Goal: Task Accomplishment & Management: Manage account settings

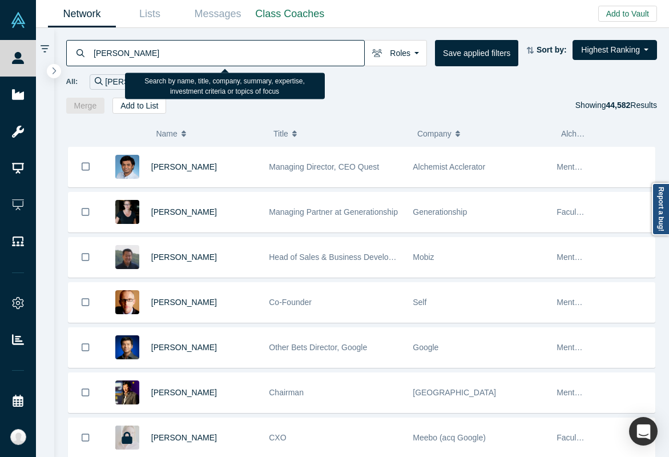
type input "[PERSON_NAME]"
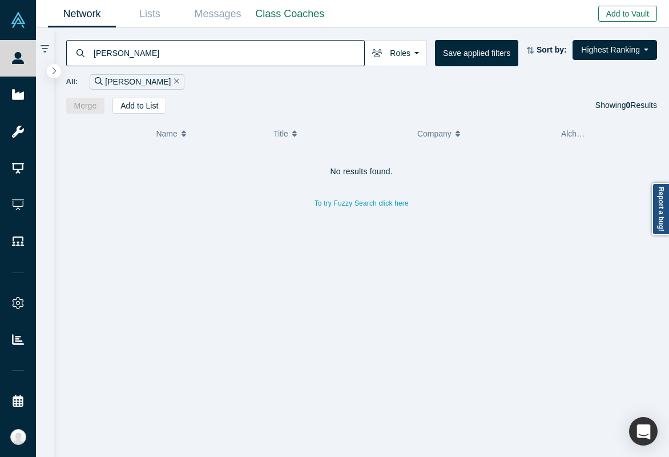
click at [615, 12] on button "Add to Vault" at bounding box center [627, 14] width 59 height 16
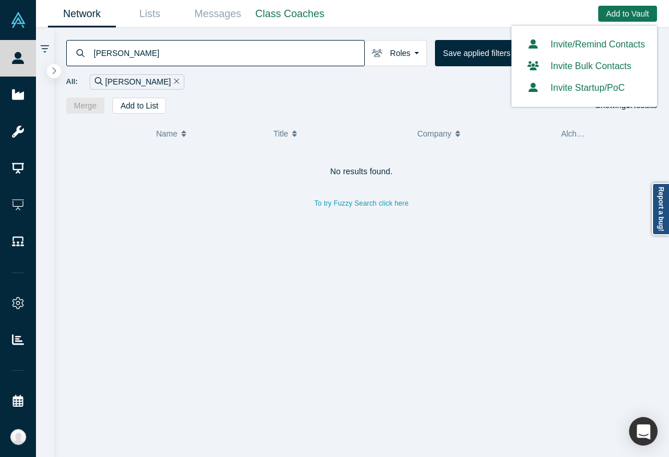
click at [567, 42] on link "Invite/Remind Contacts" at bounding box center [585, 44] width 122 height 10
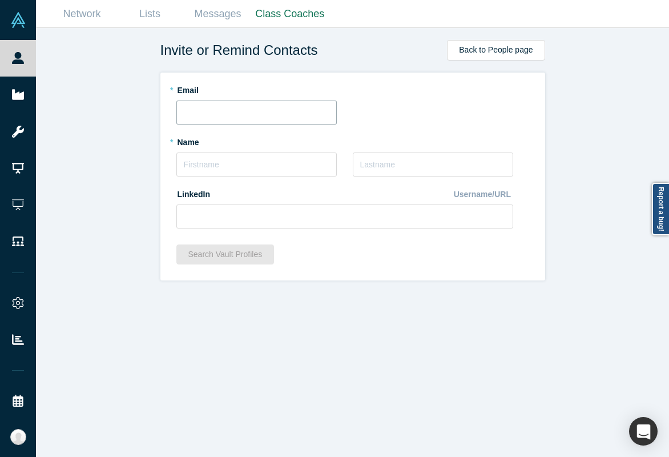
click at [241, 114] on input "text" at bounding box center [256, 112] width 160 height 24
paste input "[PERSON_NAME][EMAIL_ADDRESS][DOMAIN_NAME]"
type input "[PERSON_NAME][EMAIL_ADDRESS][DOMAIN_NAME]"
click at [228, 154] on input "text" at bounding box center [256, 164] width 160 height 24
type input "[PERSON_NAME]"
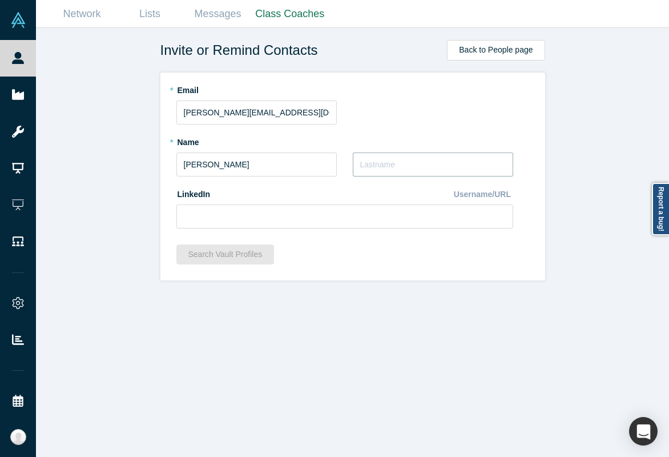
click at [393, 160] on input "text" at bounding box center [433, 164] width 160 height 24
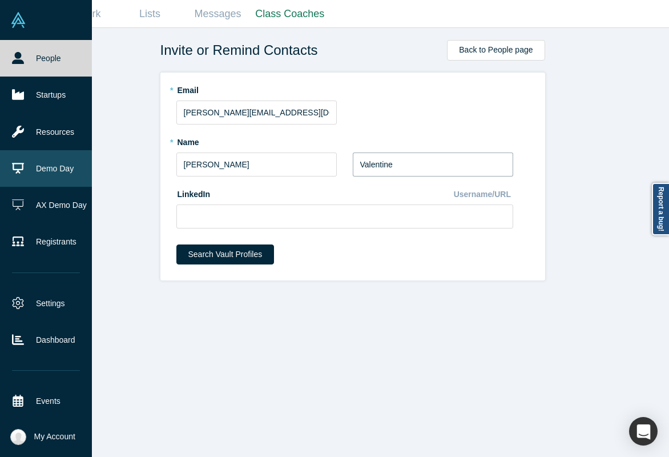
type input "Valentine"
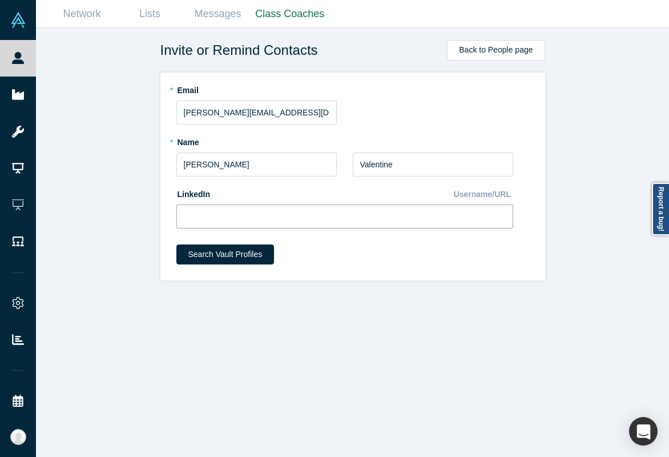
click at [338, 211] on input at bounding box center [344, 216] width 337 height 24
paste input "[URL][DOMAIN_NAME]"
type input "[URL][DOMAIN_NAME]"
click at [233, 255] on button "Search Vault Profiles" at bounding box center [225, 254] width 98 height 20
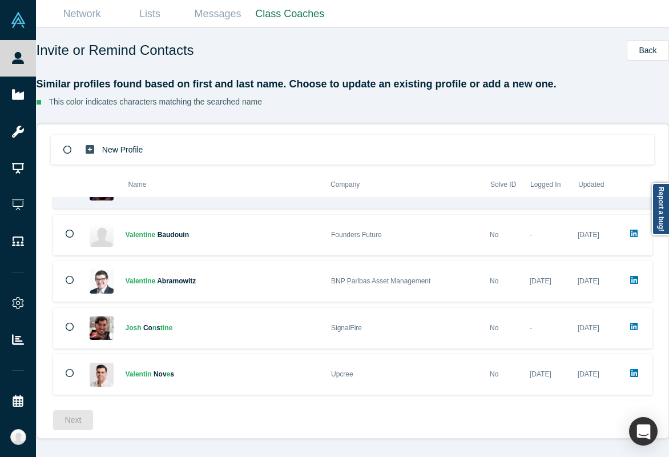
scroll to position [264, 0]
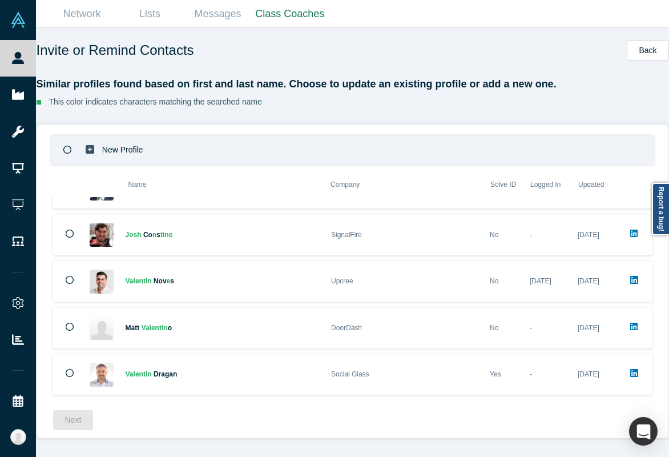
click at [309, 150] on div "New Profile" at bounding box center [352, 150] width 603 height 30
click at [84, 422] on button "Next" at bounding box center [73, 420] width 41 height 20
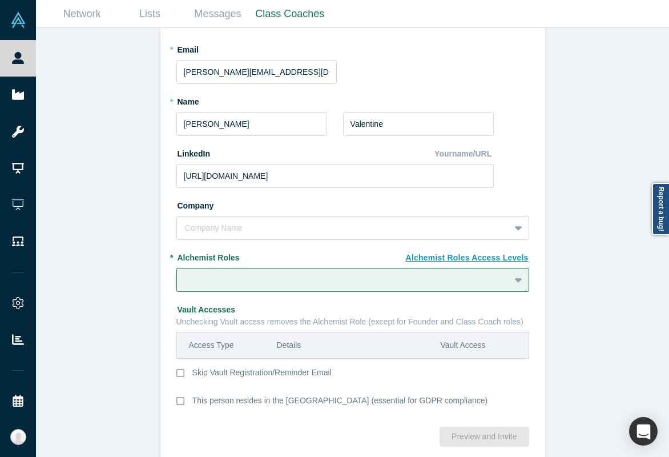
scroll to position [102, 0]
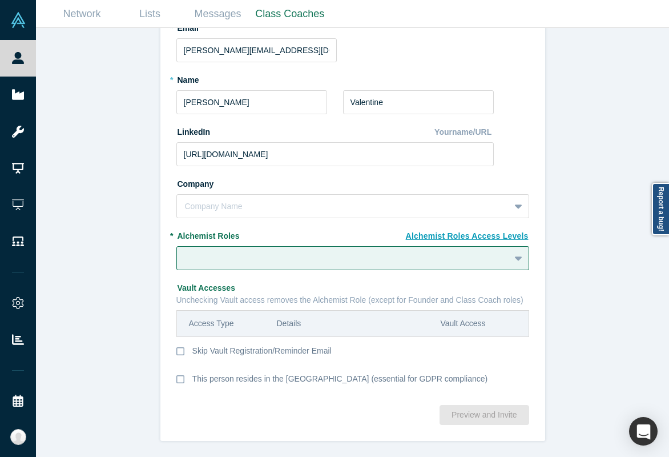
click at [270, 243] on div "* Alchemist Roles To pick up a draggable item, press the space bar. While dragg…" at bounding box center [352, 248] width 353 height 44
click at [264, 253] on div at bounding box center [343, 258] width 317 height 14
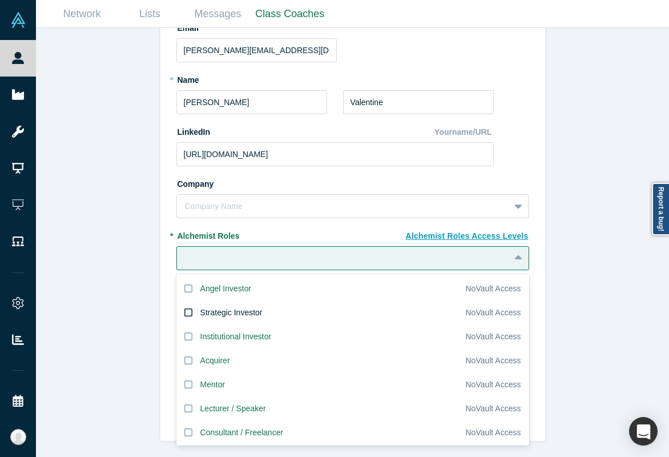
click at [228, 314] on div "Strategic Investor" at bounding box center [231, 313] width 62 height 12
click at [0, 0] on input "Strategic Investor" at bounding box center [0, 0] width 0 height 0
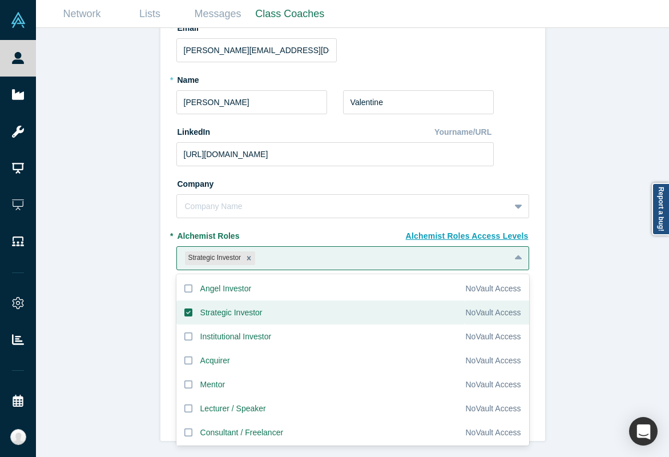
click at [229, 312] on div "Strategic Investor" at bounding box center [231, 313] width 62 height 12
click at [0, 0] on input "Strategic Investor" at bounding box center [0, 0] width 0 height 0
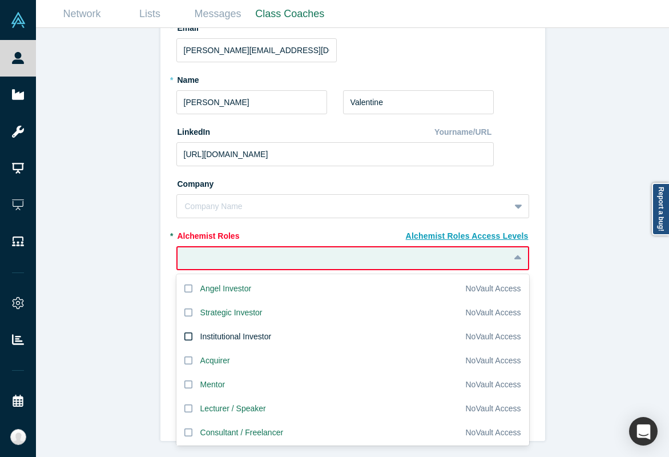
click at [228, 331] on div "Institutional Investor" at bounding box center [235, 337] width 71 height 12
click at [0, 0] on input "Institutional Investor" at bounding box center [0, 0] width 0 height 0
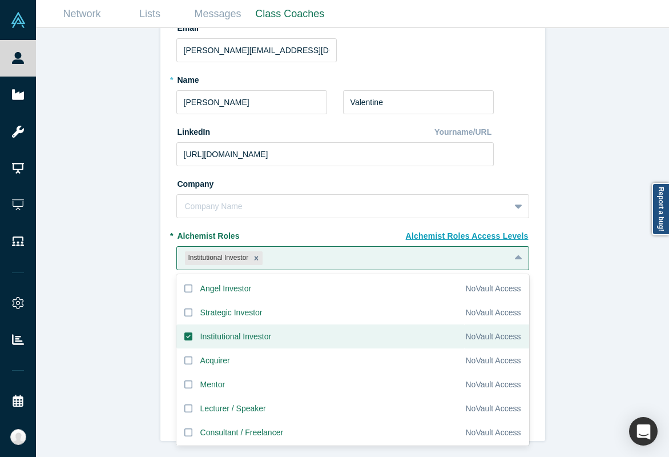
click at [604, 164] on div "Invite or Remind Contacts Back New Profile: [PERSON_NAME] * Email [PERSON_NAME]…" at bounding box center [352, 242] width 633 height 429
click at [350, 260] on div at bounding box center [383, 258] width 236 height 14
click at [283, 388] on label "Mentor" at bounding box center [320, 384] width 289 height 24
click at [0, 0] on input "Mentor" at bounding box center [0, 0] width 0 height 0
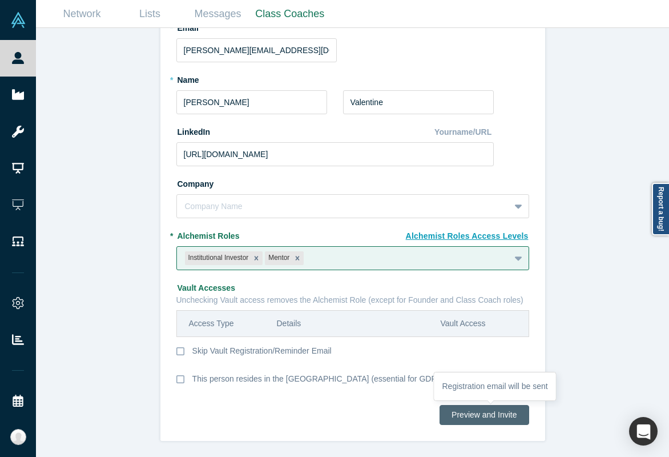
click at [496, 414] on button "Preview and Invite" at bounding box center [484, 415] width 89 height 20
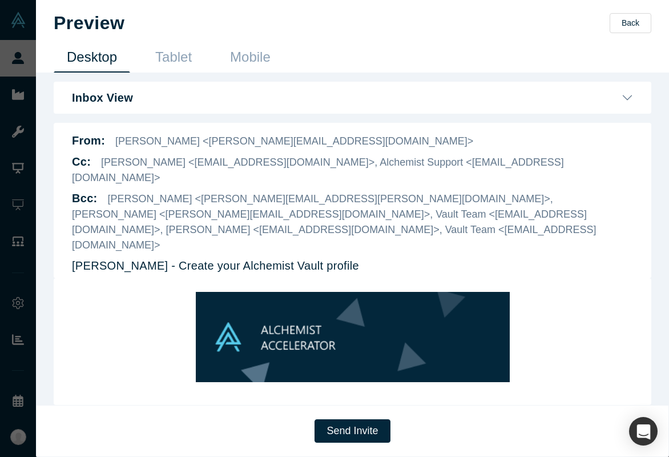
click at [331, 443] on div "Send Invite" at bounding box center [352, 431] width 633 height 52
click at [336, 437] on button "Send Invite" at bounding box center [352, 430] width 75 height 23
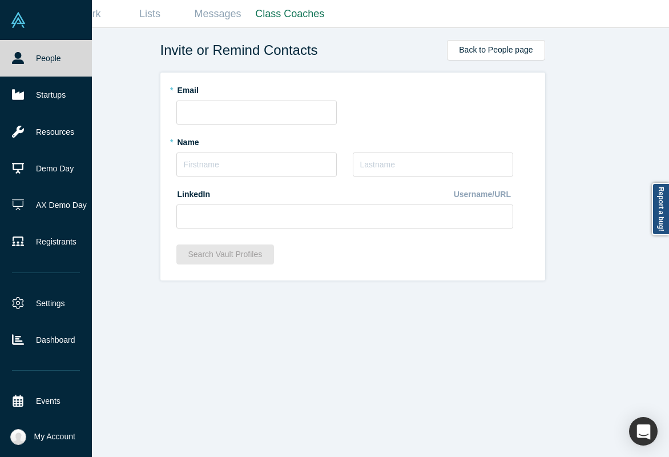
click at [23, 43] on link "People" at bounding box center [46, 58] width 92 height 37
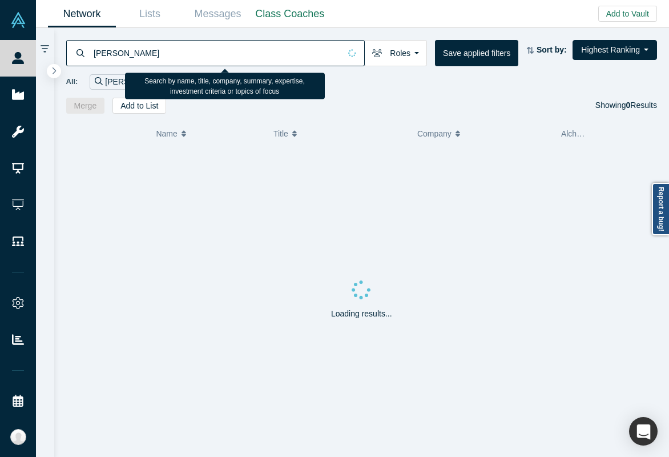
click at [176, 47] on input "[PERSON_NAME]" at bounding box center [216, 52] width 248 height 27
click at [136, 51] on input "[PERSON_NAME]" at bounding box center [228, 52] width 272 height 27
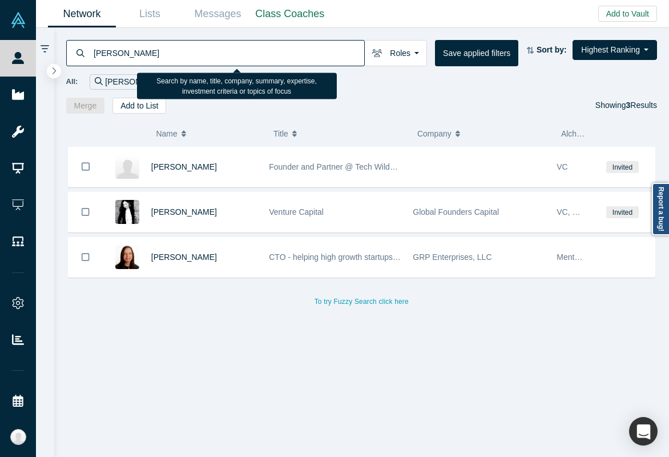
type input "[PERSON_NAME]"
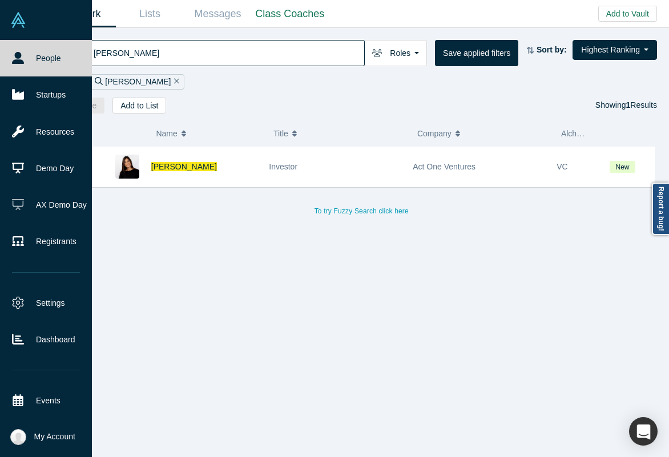
click at [24, 58] on link "People" at bounding box center [46, 58] width 92 height 37
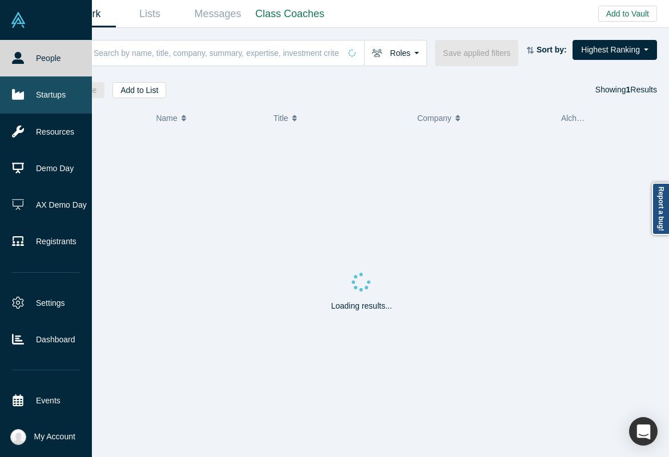
click at [30, 98] on link "Startups" at bounding box center [46, 94] width 92 height 37
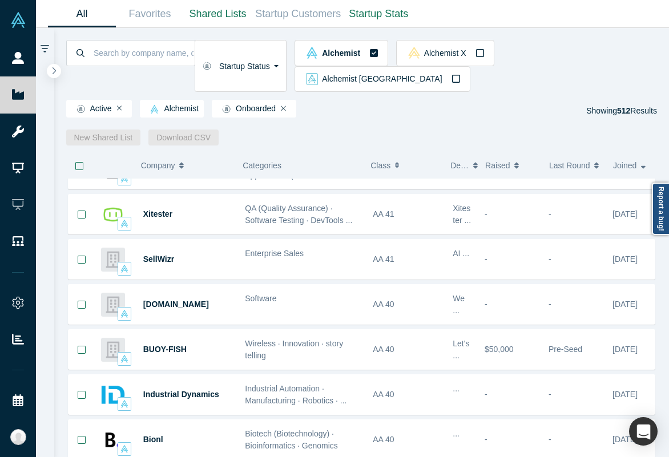
scroll to position [120, 0]
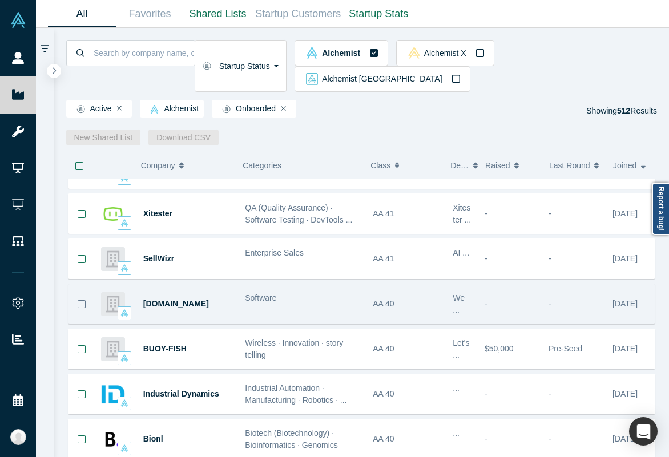
click at [82, 300] on icon "Bookmark" at bounding box center [81, 304] width 9 height 9
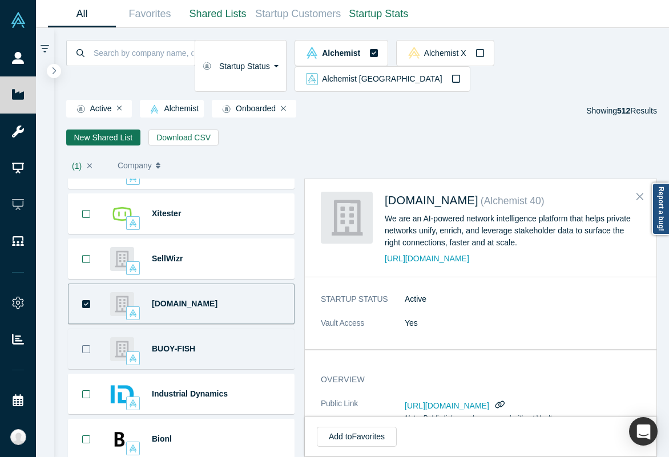
click at [79, 329] on button "Bookmark" at bounding box center [86, 348] width 35 height 39
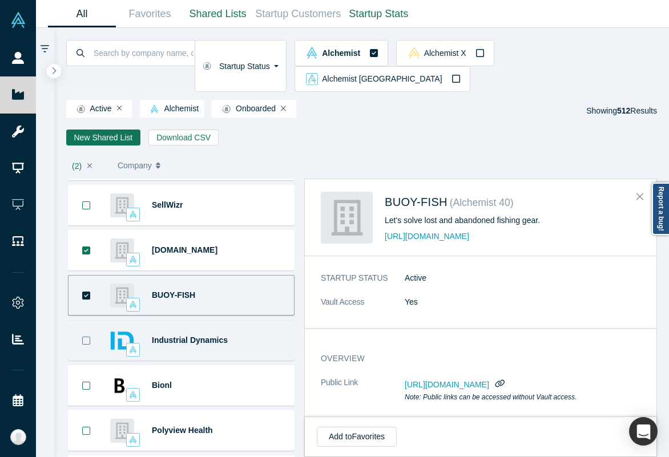
click at [80, 321] on button "Bookmark" at bounding box center [86, 340] width 35 height 39
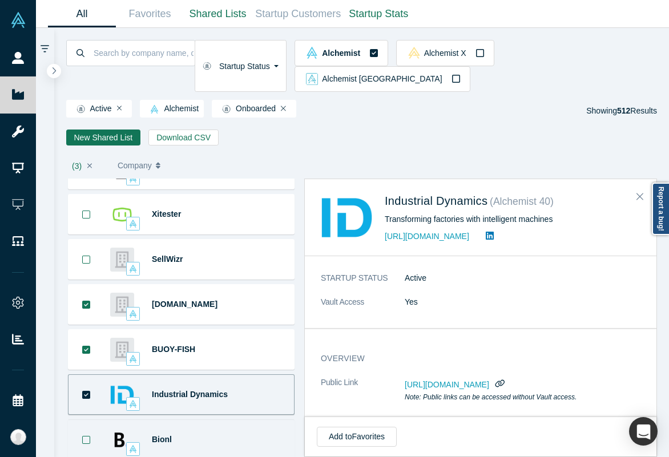
scroll to position [0, 0]
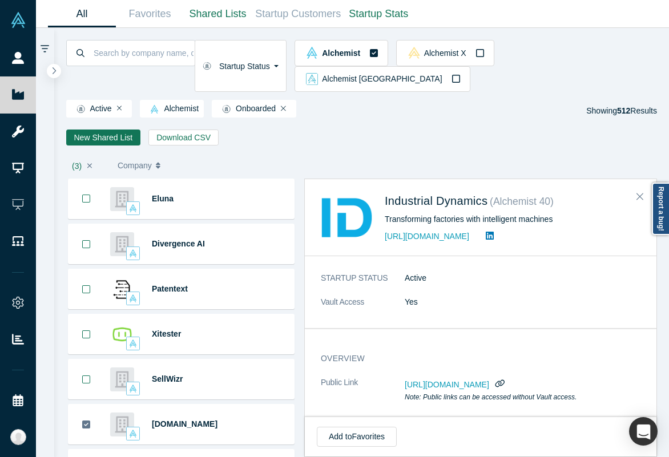
click at [79, 405] on button "Bookmark" at bounding box center [86, 424] width 35 height 39
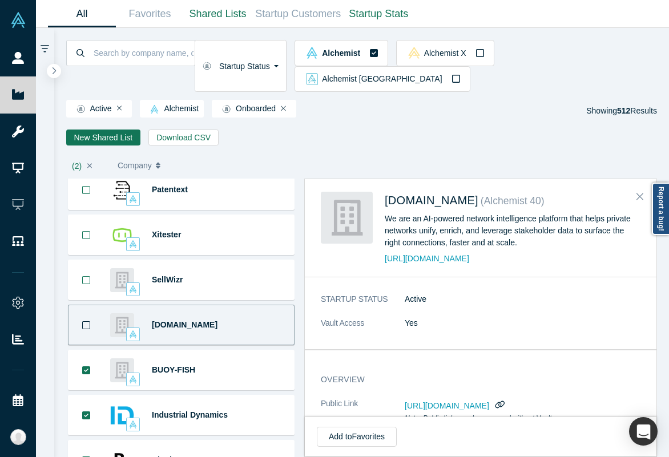
scroll to position [196, 0]
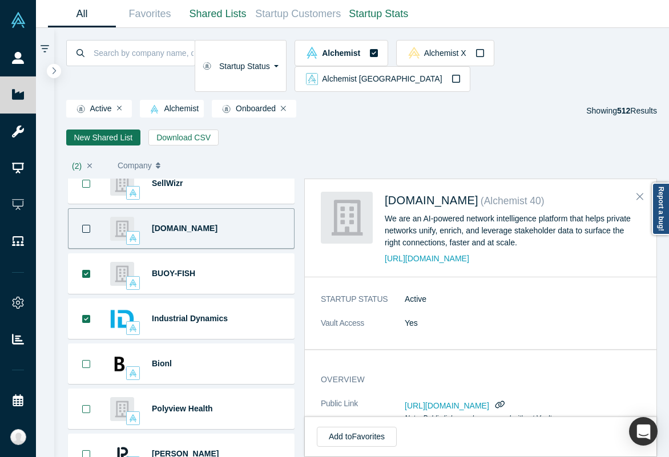
click at [91, 211] on button "Bookmark" at bounding box center [86, 228] width 35 height 39
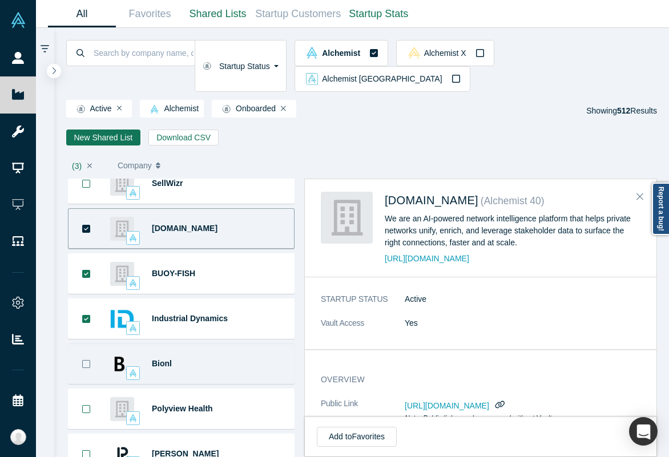
click at [79, 344] on button "Bookmark" at bounding box center [86, 363] width 35 height 39
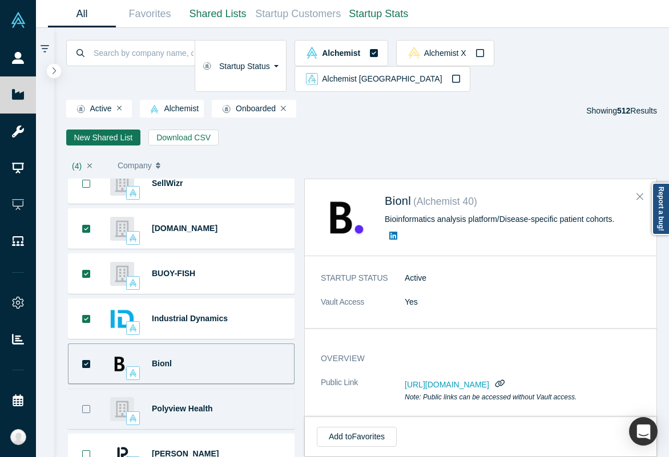
click at [79, 400] on button "Bookmark" at bounding box center [86, 408] width 35 height 39
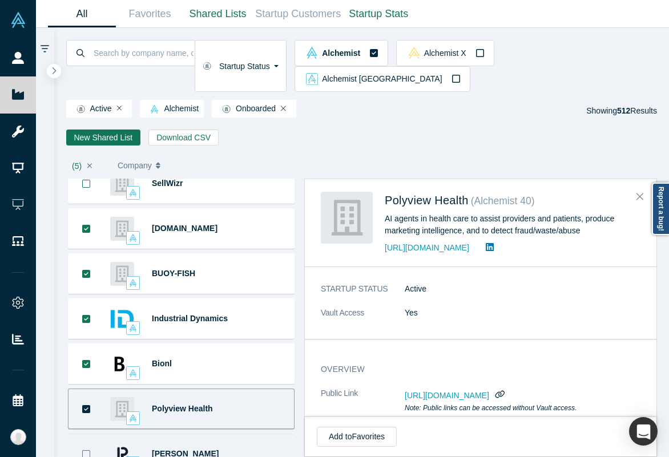
click at [88, 450] on icon "Bookmark" at bounding box center [86, 454] width 9 height 9
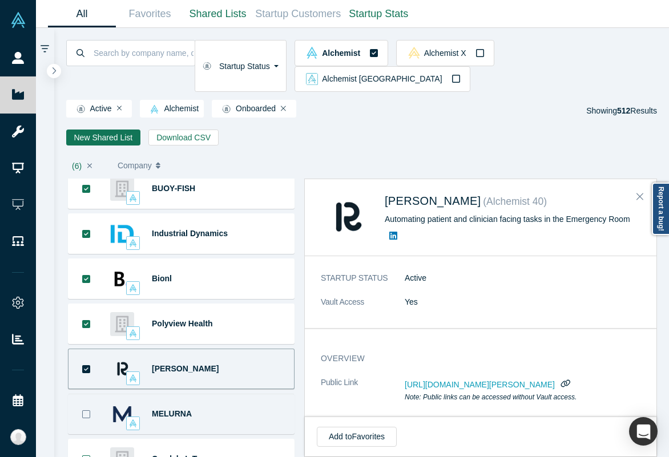
click at [92, 397] on button "Bookmark" at bounding box center [86, 413] width 35 height 39
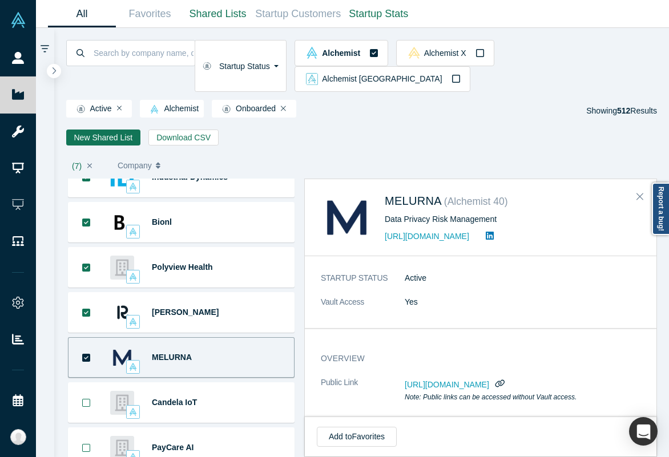
scroll to position [371, 0]
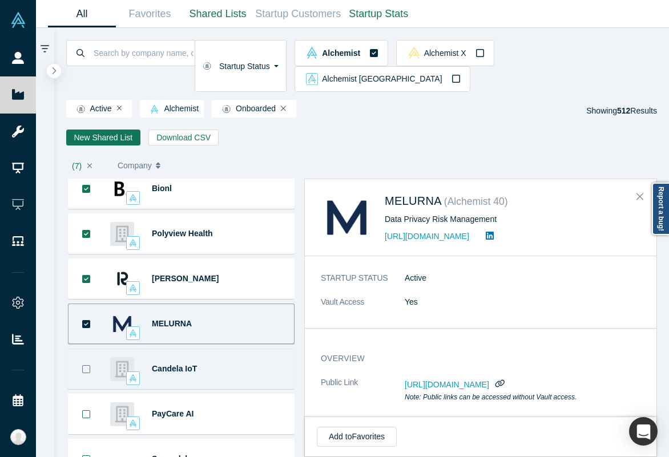
click at [90, 365] on icon "Bookmark" at bounding box center [86, 369] width 8 height 8
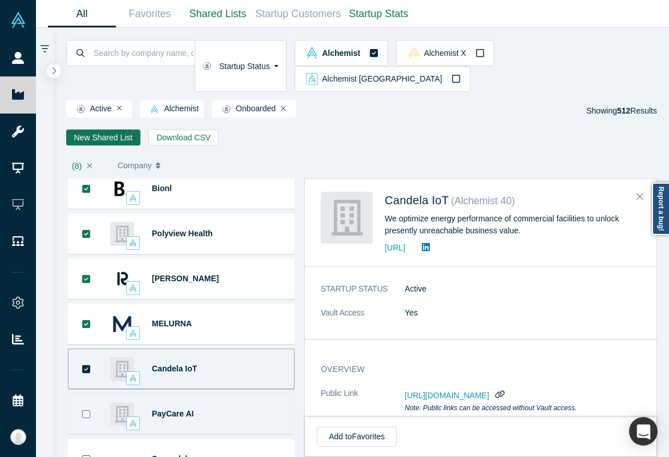
click at [89, 394] on button "Bookmark" at bounding box center [86, 413] width 35 height 39
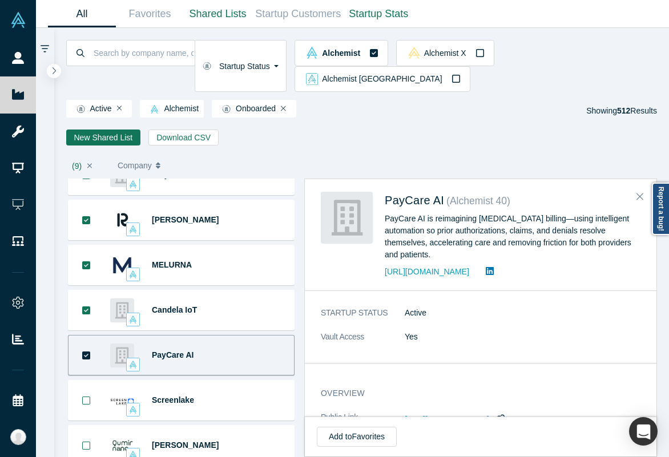
scroll to position [436, 0]
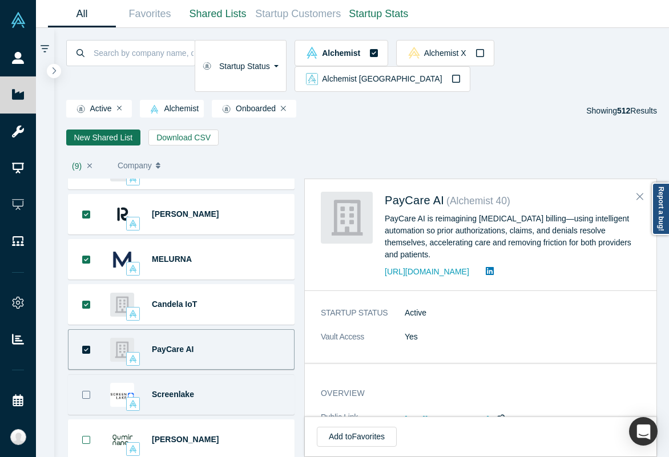
click at [87, 375] on button "Bookmark" at bounding box center [86, 394] width 35 height 39
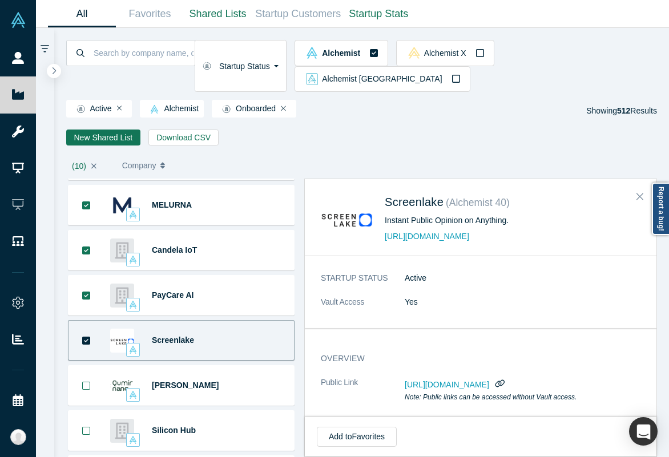
scroll to position [493, 0]
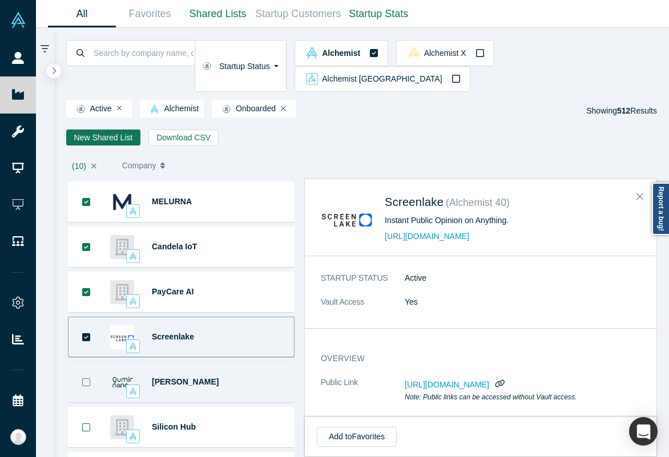
click at [76, 363] on button "Bookmark" at bounding box center [86, 382] width 35 height 39
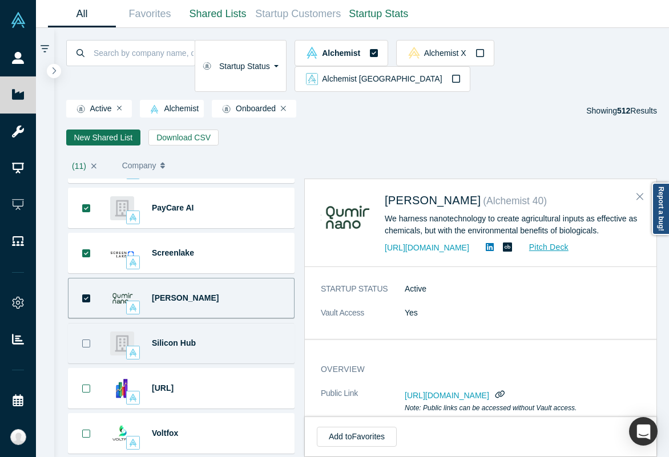
click at [90, 340] on icon "Bookmark" at bounding box center [86, 344] width 8 height 8
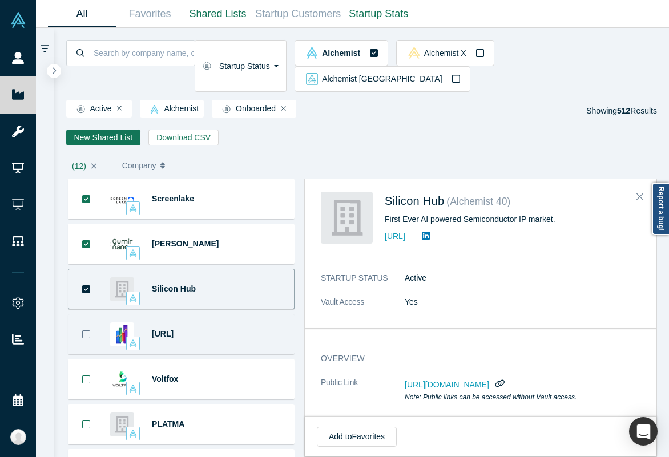
click at [91, 315] on button "Bookmark" at bounding box center [86, 334] width 35 height 39
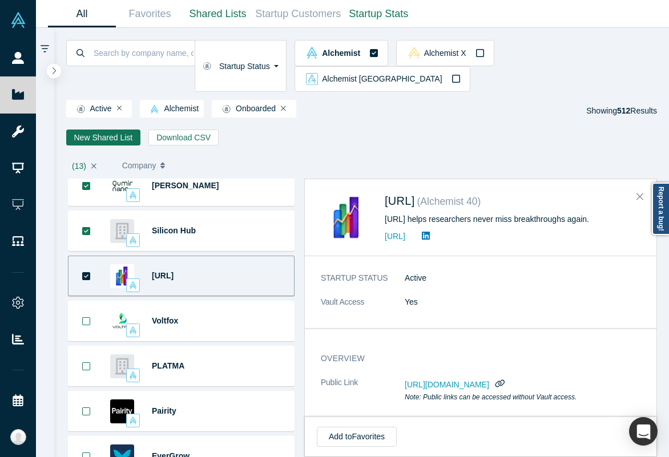
scroll to position [691, 0]
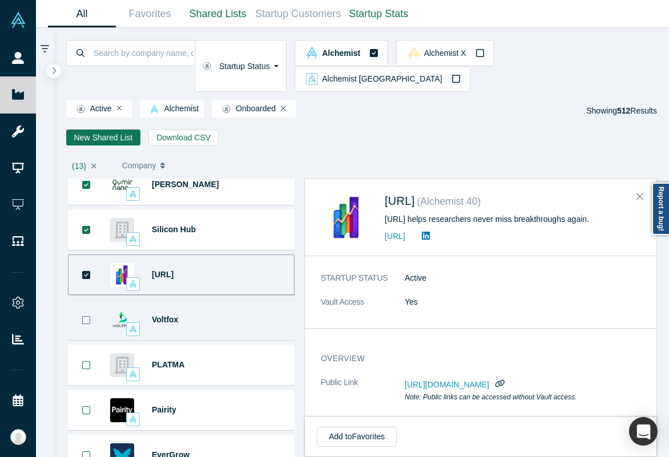
click at [92, 305] on button "Bookmark" at bounding box center [86, 319] width 35 height 39
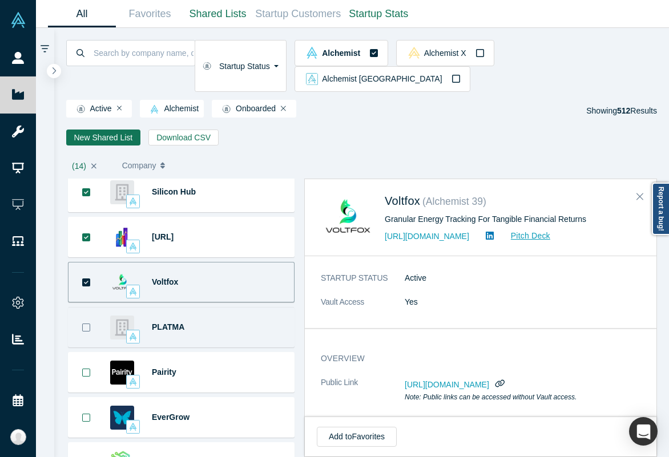
scroll to position [734, 0]
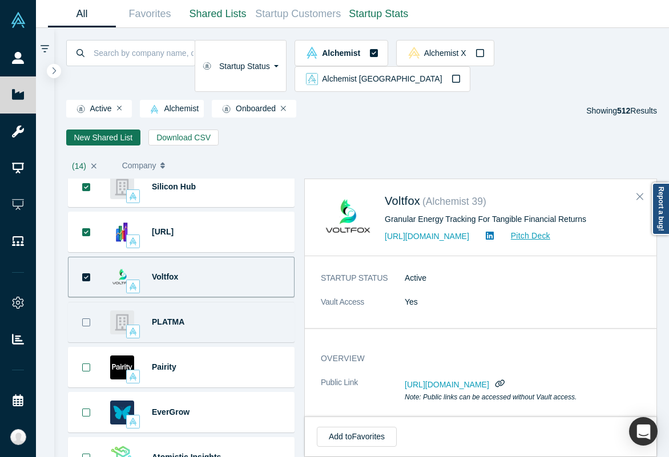
click at [82, 319] on icon "Bookmark" at bounding box center [86, 323] width 8 height 8
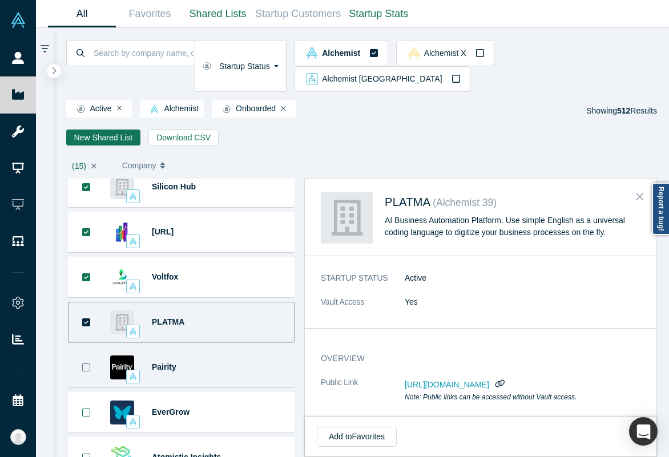
click at [82, 364] on icon "Bookmark" at bounding box center [86, 368] width 8 height 8
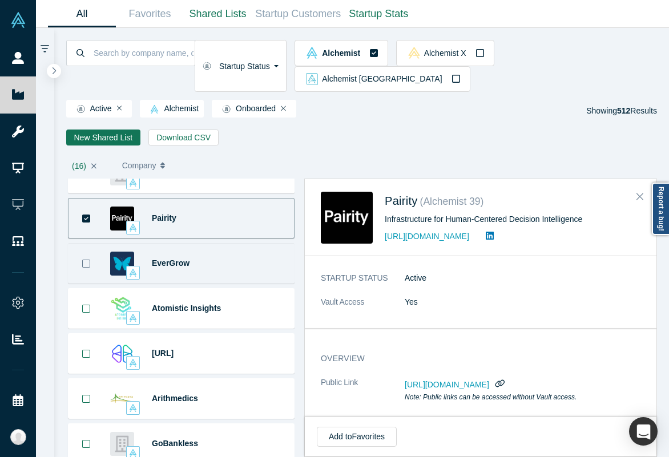
scroll to position [892, 0]
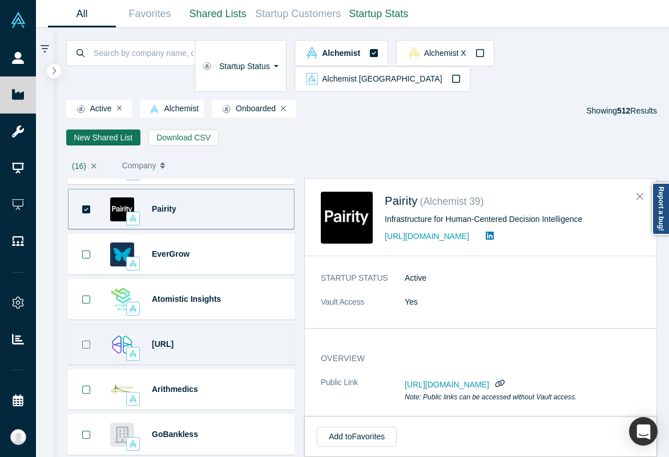
click at [85, 340] on icon "Bookmark" at bounding box center [86, 344] width 9 height 9
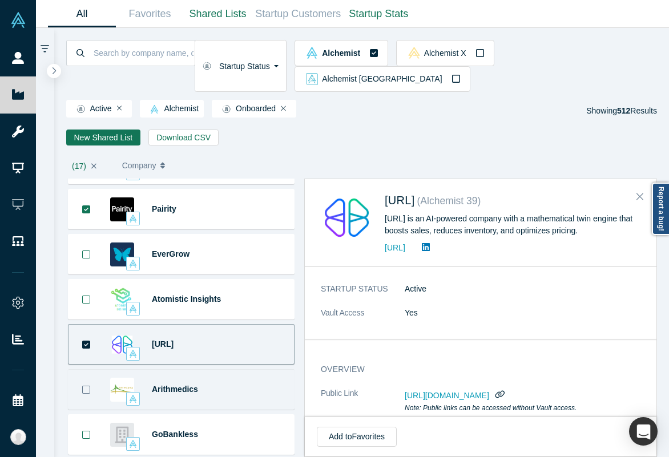
click at [76, 370] on button "Bookmark" at bounding box center [86, 389] width 35 height 39
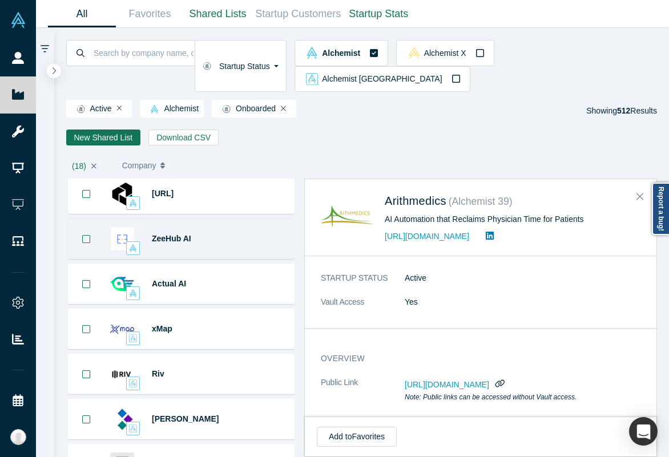
scroll to position [1185, 0]
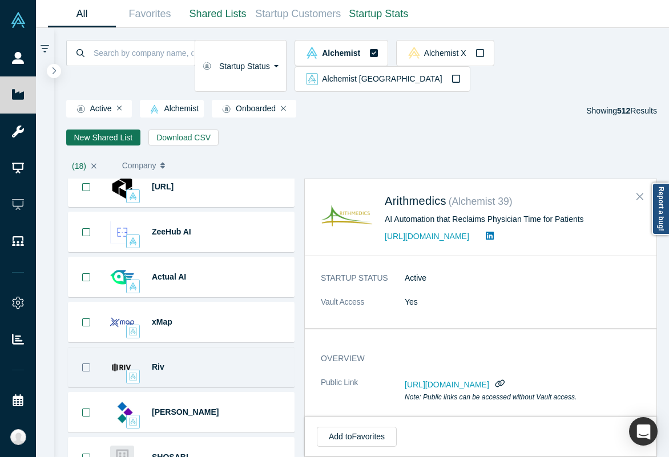
click at [82, 364] on icon "Bookmark" at bounding box center [86, 368] width 8 height 8
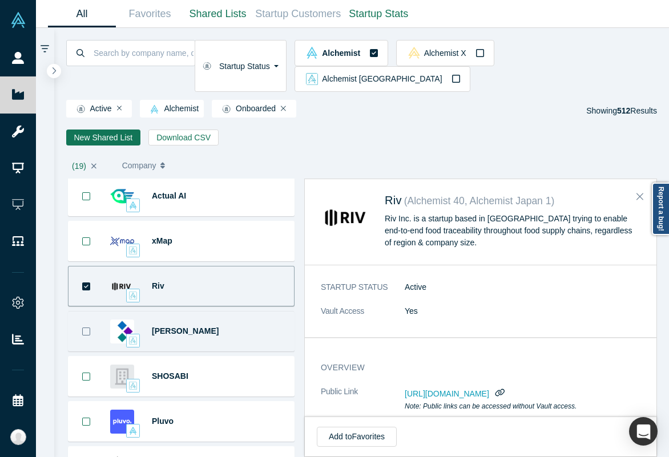
scroll to position [1270, 0]
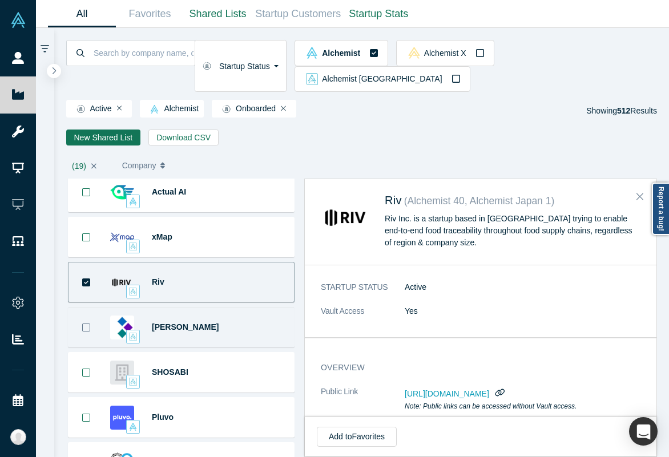
click at [93, 308] on button "Bookmark" at bounding box center [86, 327] width 35 height 39
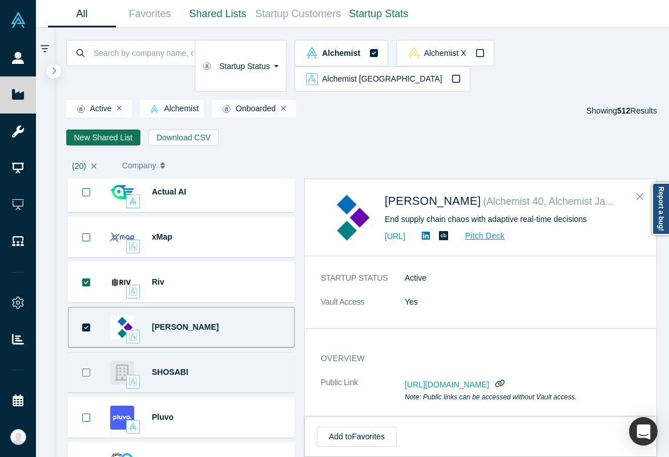
click at [80, 353] on button "Bookmark" at bounding box center [86, 372] width 35 height 39
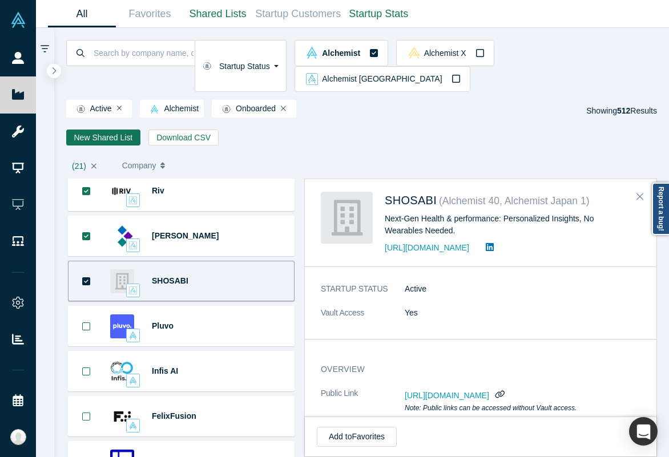
scroll to position [1371, 0]
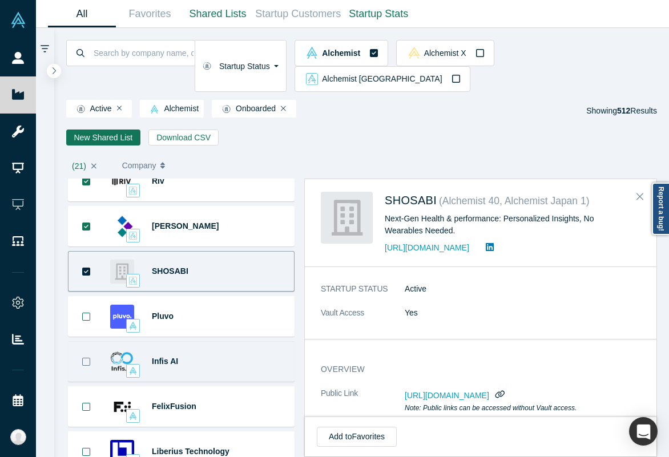
click at [88, 344] on button "Bookmark" at bounding box center [86, 361] width 35 height 39
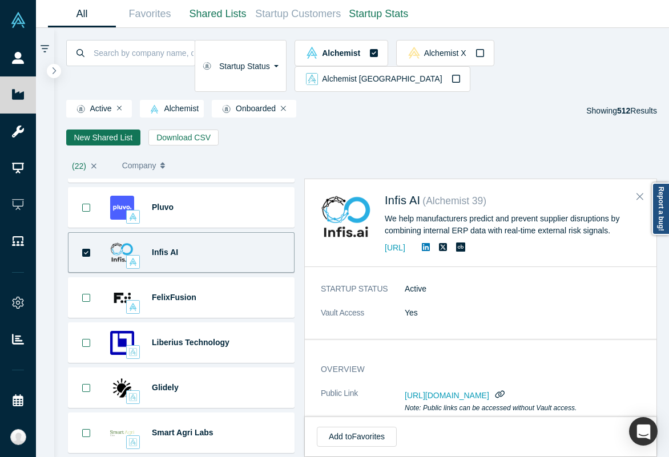
scroll to position [1490, 0]
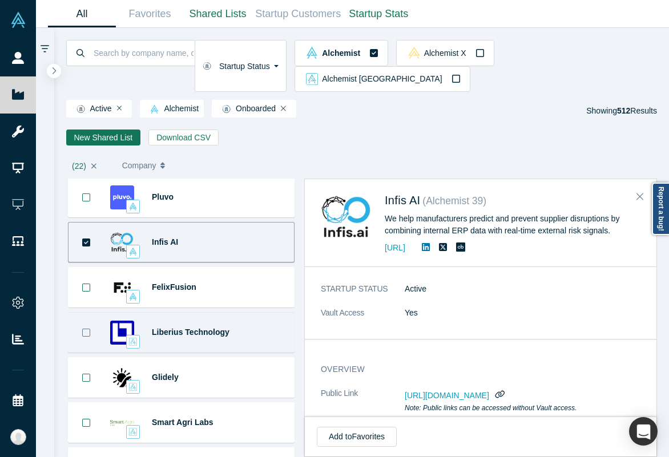
click at [82, 328] on icon "Bookmark" at bounding box center [86, 332] width 9 height 9
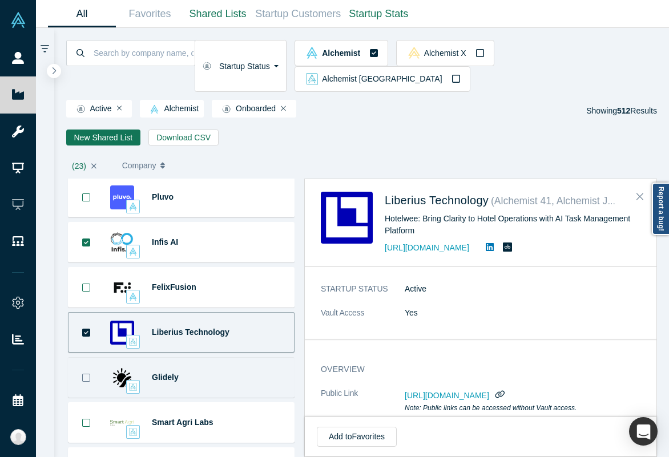
click at [84, 373] on icon "Bookmark" at bounding box center [86, 377] width 9 height 9
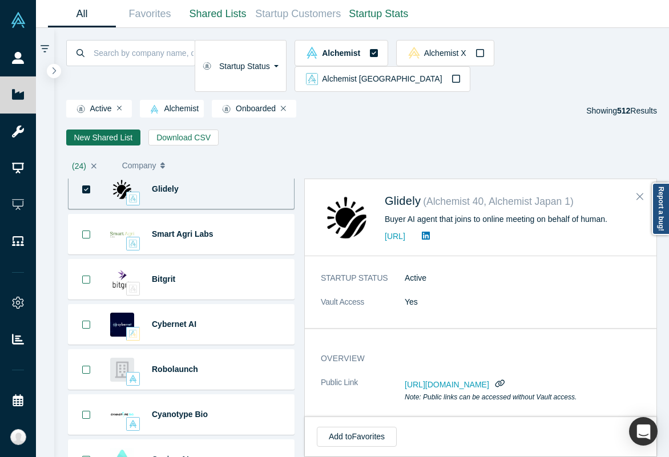
scroll to position [1679, 0]
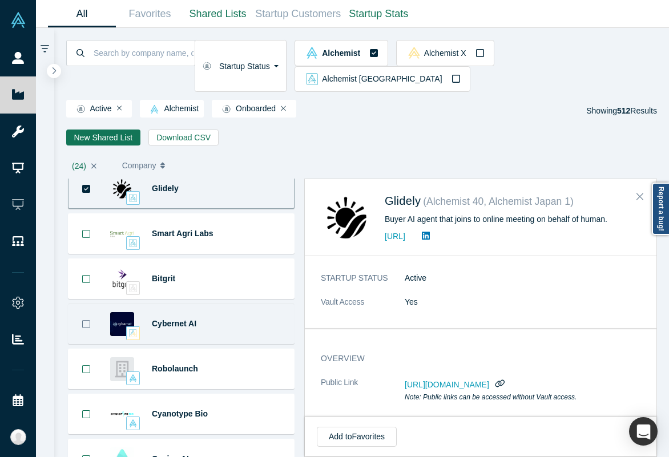
click at [81, 304] on button "Bookmark" at bounding box center [86, 323] width 35 height 39
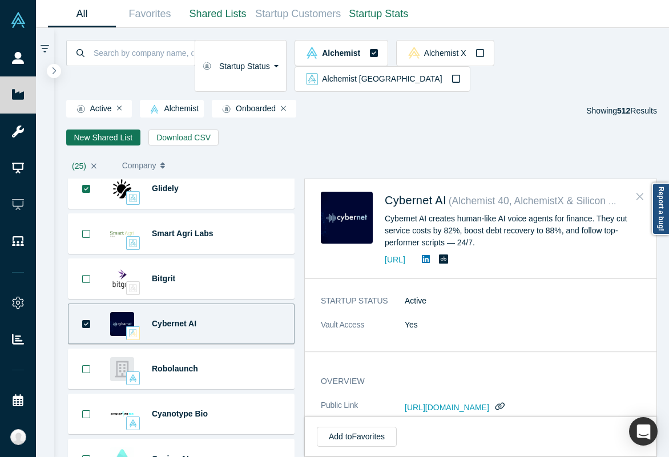
click at [638, 191] on icon "Close" at bounding box center [640, 196] width 7 height 10
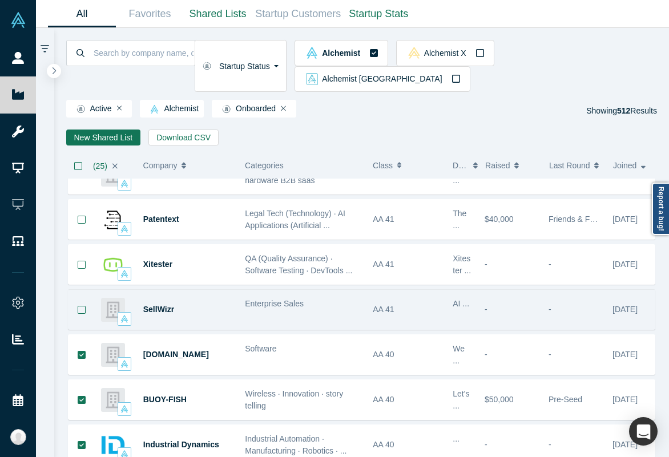
scroll to position [0, 0]
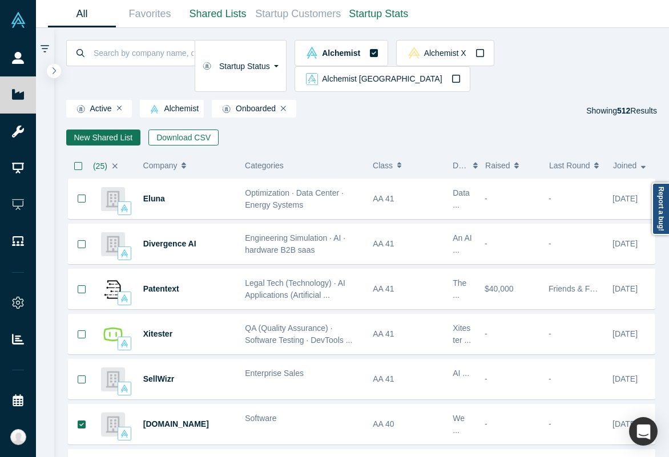
click at [198, 130] on button "Download CSV" at bounding box center [183, 138] width 70 height 16
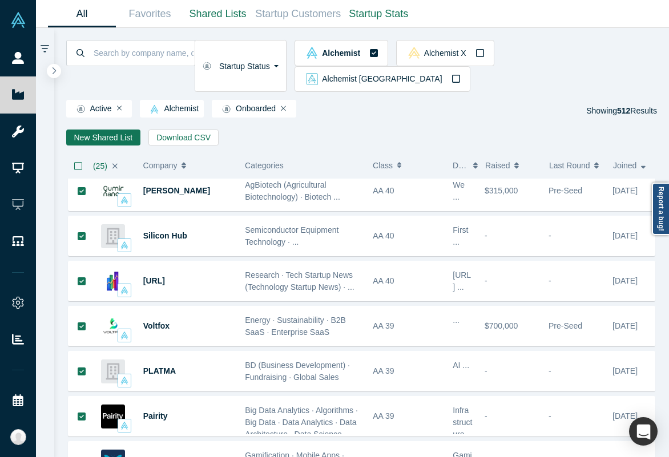
scroll to position [694, 0]
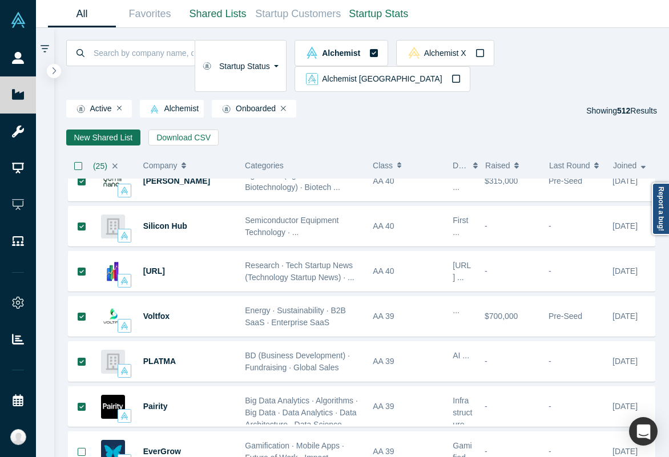
click at [218, 342] on div "PLATMA" at bounding box center [188, 361] width 90 height 39
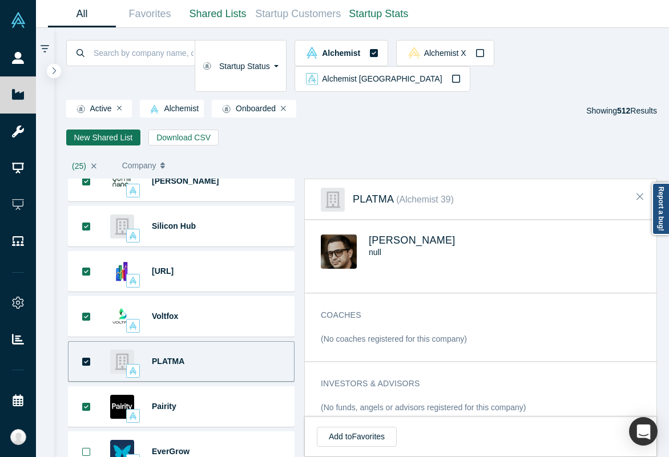
scroll to position [0, 0]
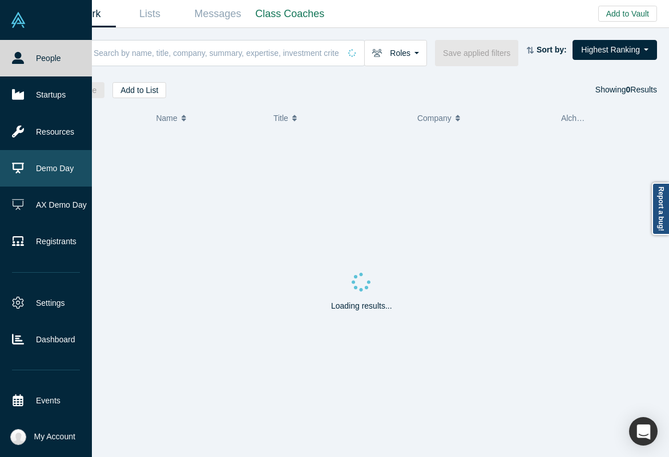
click at [41, 158] on link "Demo Day" at bounding box center [46, 168] width 92 height 37
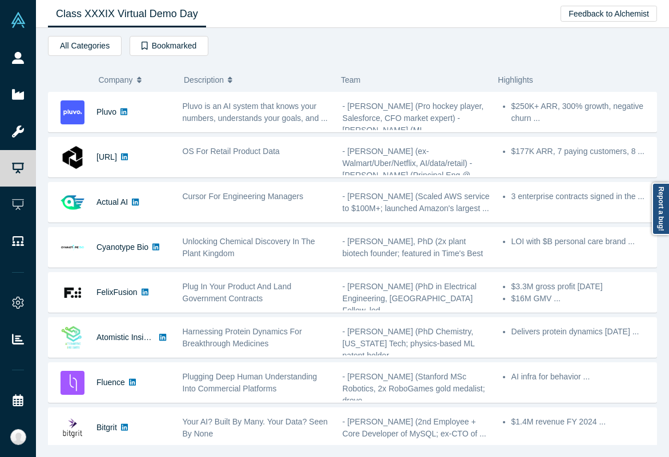
click at [123, 86] on span "Company" at bounding box center [116, 80] width 34 height 24
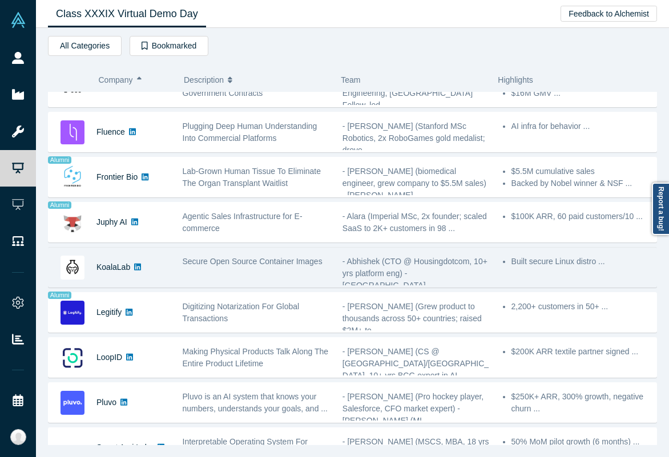
scroll to position [532, 0]
